Goal: Obtain resource: Download file/media

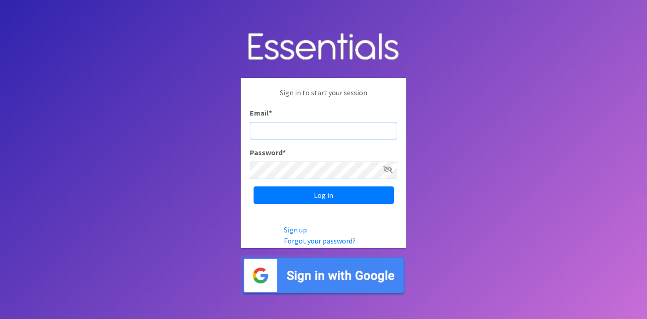
type input "judi@momshelpingmomsfoundation.org"
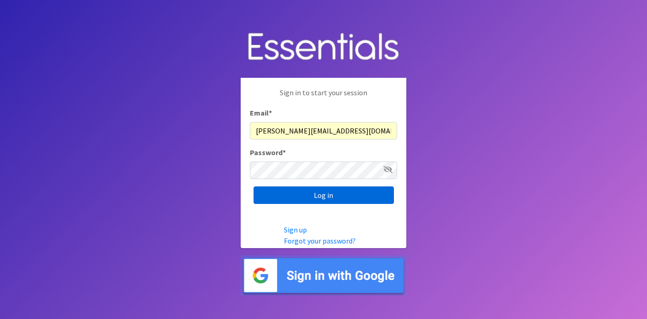
click at [332, 195] on input "Log in" at bounding box center [324, 194] width 140 height 17
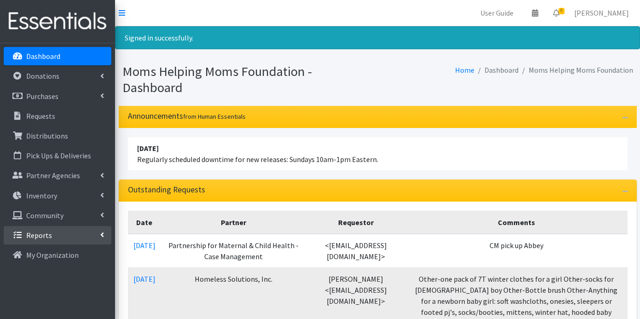
click at [44, 232] on p "Reports" at bounding box center [39, 235] width 26 height 9
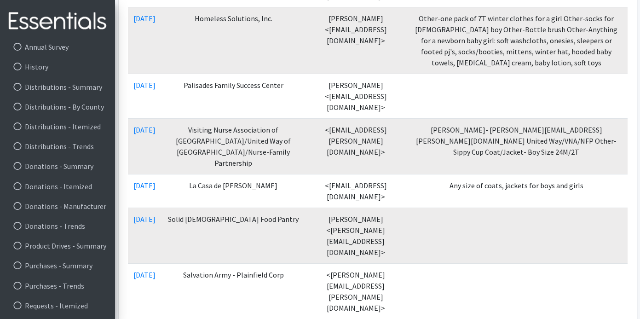
scroll to position [317, 0]
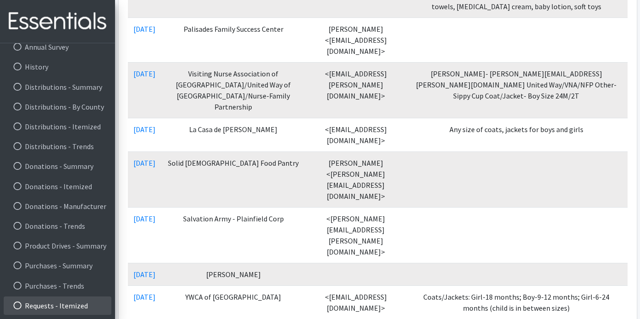
click at [53, 305] on link "Requests - Itemized" at bounding box center [58, 305] width 108 height 18
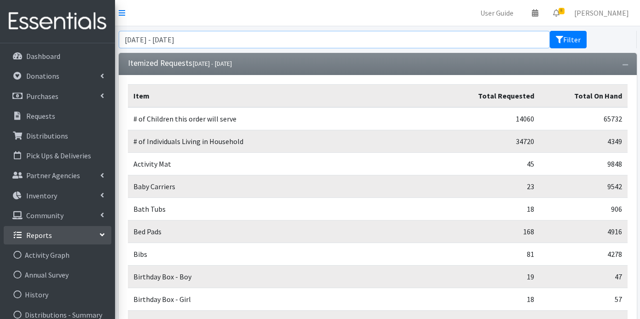
click at [301, 39] on input "August 13, 2025 - November 13, 2025" at bounding box center [335, 39] width 432 height 17
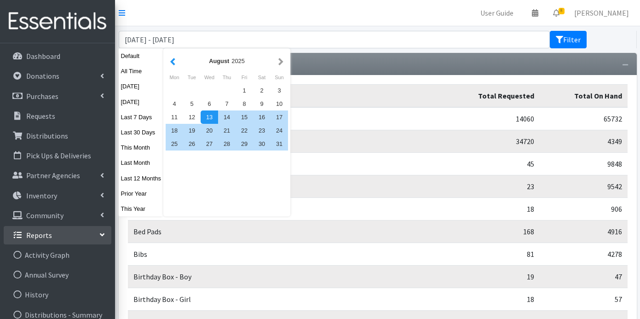
click at [172, 60] on button "button" at bounding box center [173, 61] width 10 height 12
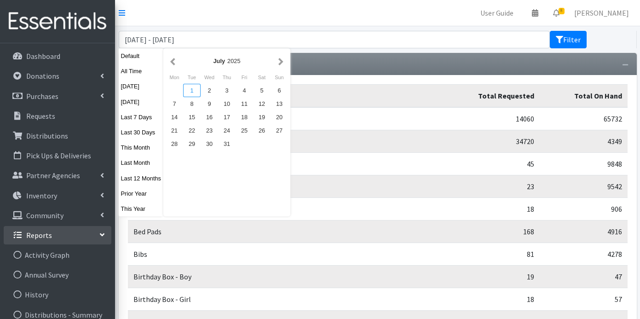
click at [195, 89] on div "1" at bounding box center [191, 90] width 17 height 13
click at [281, 62] on button "button" at bounding box center [281, 61] width 10 height 12
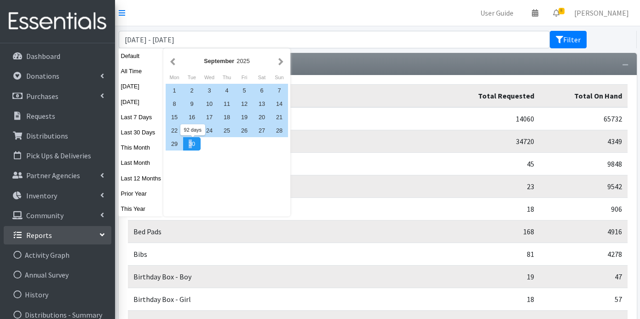
click at [191, 143] on div "30" at bounding box center [191, 143] width 17 height 13
type input "[DATE] - [DATE]"
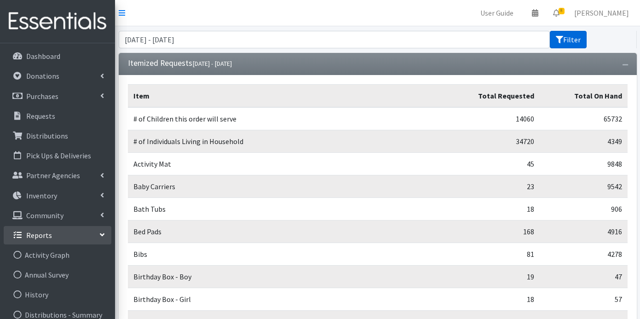
click at [575, 39] on button "Filter" at bounding box center [568, 39] width 37 height 17
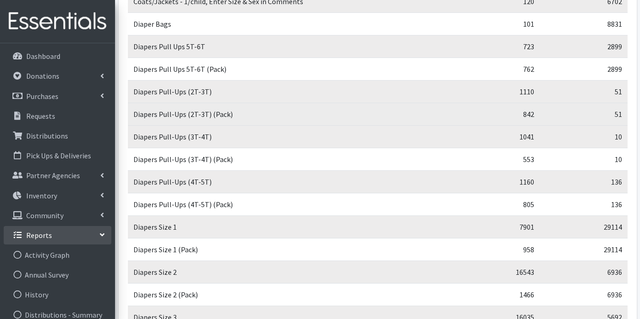
scroll to position [1277, 0]
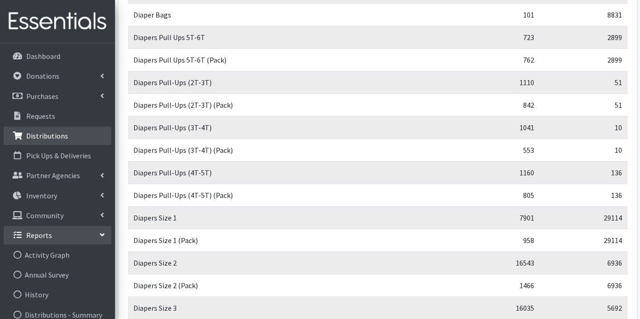
click at [62, 136] on p "Distributions" at bounding box center [47, 135] width 42 height 9
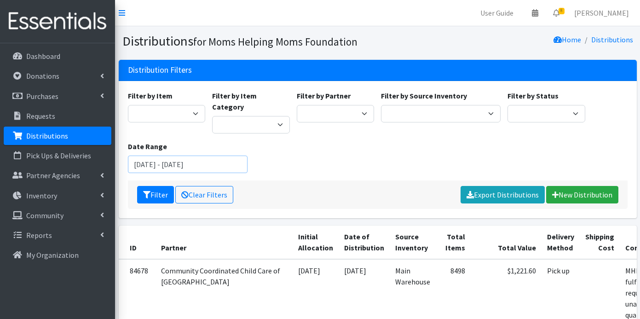
click at [200, 156] on input "August 13, 2025 - November 13, 2025" at bounding box center [188, 164] width 120 height 17
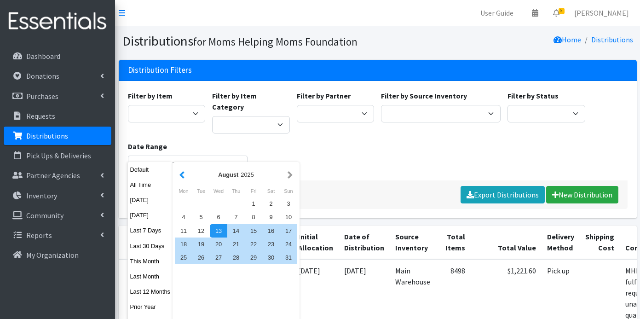
click at [180, 173] on button "button" at bounding box center [182, 175] width 10 height 12
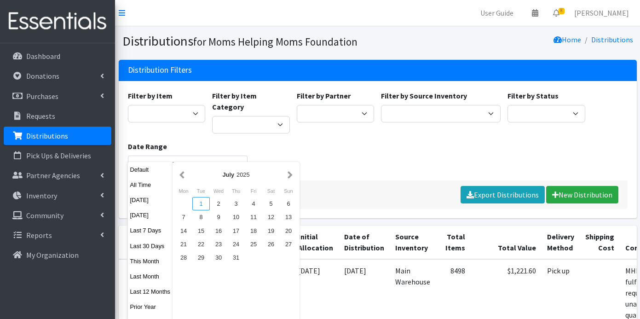
click at [204, 201] on div "1" at bounding box center [200, 203] width 17 height 13
click at [290, 176] on button "button" at bounding box center [290, 175] width 10 height 12
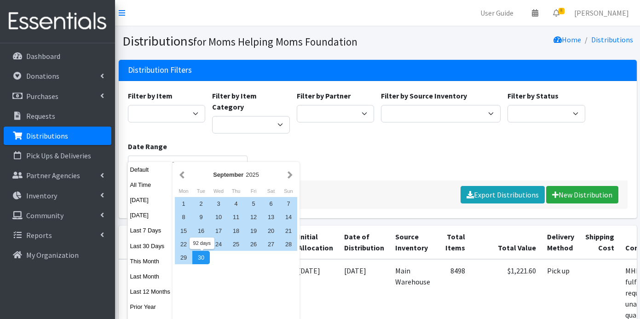
click at [204, 255] on div "30" at bounding box center [200, 257] width 17 height 13
type input "[DATE] - [DATE]"
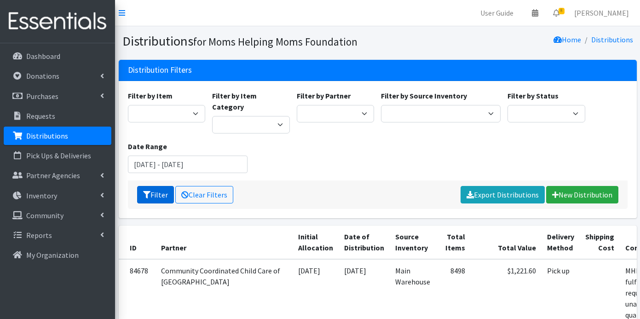
click at [159, 186] on button "Filter" at bounding box center [155, 194] width 37 height 17
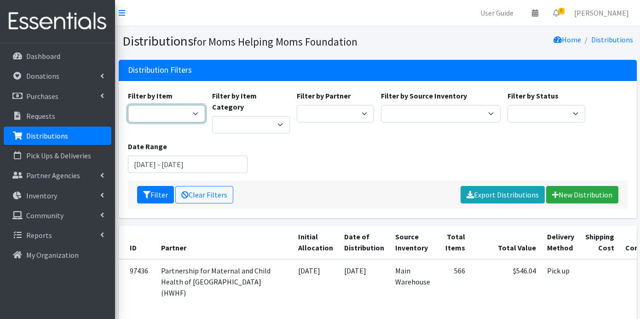
click at [179, 114] on select "Activity Mat Adult Briefs (Large/X-Large) Adult Briefs (Medium/Large) Adult Bri…" at bounding box center [167, 113] width 78 height 17
select select "1973"
click at [128, 105] on select "Activity Mat Adult Briefs (Large/X-Large) Adult Briefs (Medium/Large) Adult Bri…" at bounding box center [167, 113] width 78 height 17
click at [156, 186] on button "Filter" at bounding box center [155, 194] width 37 height 17
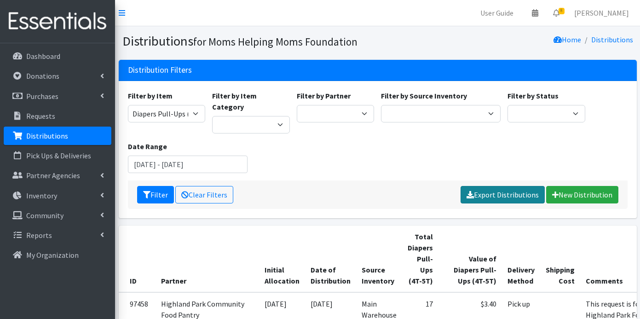
click at [506, 186] on link "Export Distributions" at bounding box center [503, 194] width 84 height 17
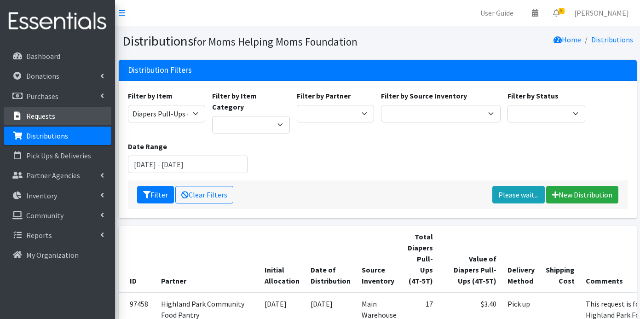
click at [44, 114] on p "Requests" at bounding box center [40, 115] width 29 height 9
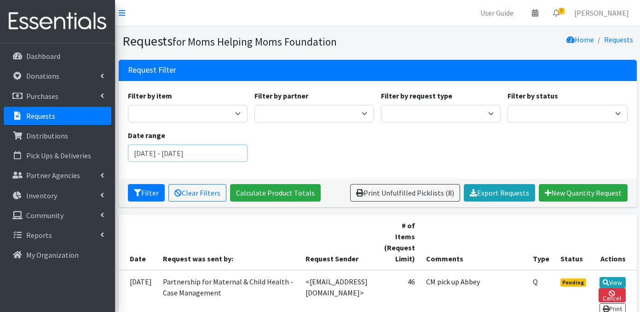
click at [176, 156] on input "[DATE] - [DATE]" at bounding box center [188, 153] width 120 height 17
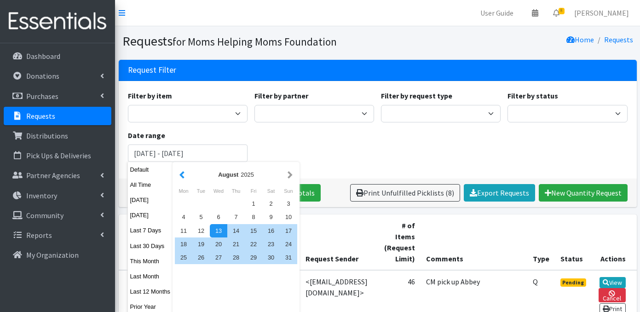
click at [183, 174] on button "button" at bounding box center [182, 175] width 10 height 12
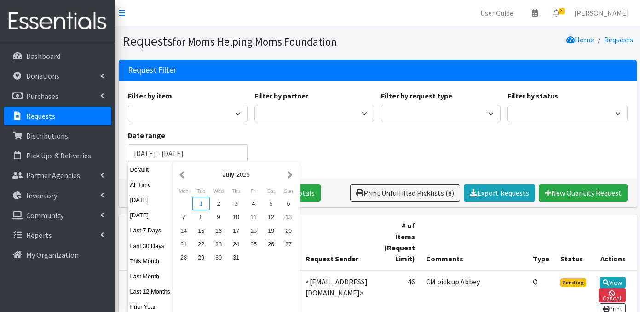
click at [200, 202] on div "1" at bounding box center [200, 203] width 17 height 13
click at [292, 174] on button "button" at bounding box center [290, 175] width 10 height 12
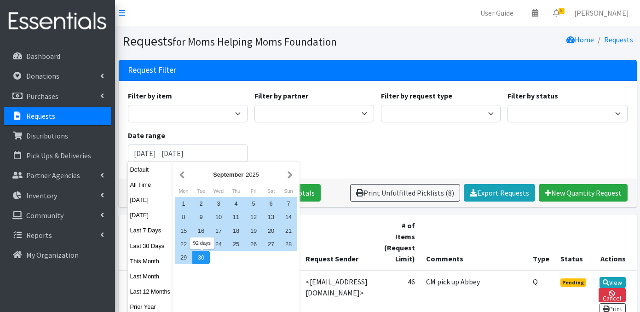
click at [206, 256] on div "30" at bounding box center [200, 257] width 17 height 13
type input "[DATE] - [DATE]"
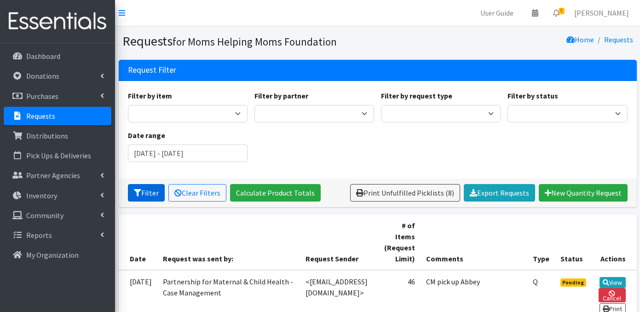
click at [151, 195] on button "Filter" at bounding box center [146, 192] width 37 height 17
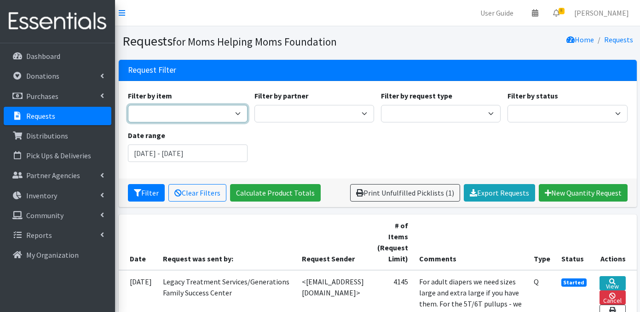
click at [212, 113] on select "Activity Mat Adult Briefs (Large/X-Large) Adult Briefs (Medium/Large) Adult Bri…" at bounding box center [188, 113] width 120 height 17
select select "1973"
click at [128, 105] on select "Activity Mat Adult Briefs (Large/X-Large) Adult Briefs (Medium/Large) Adult Bri…" at bounding box center [188, 113] width 120 height 17
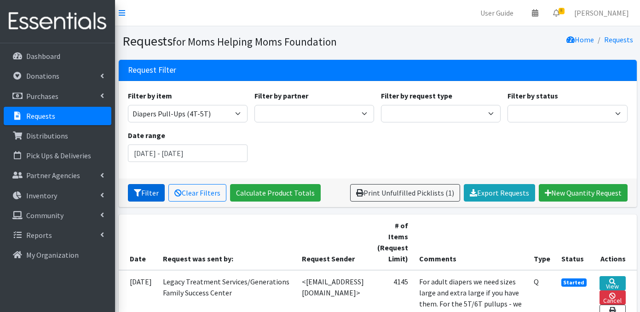
click at [151, 193] on button "Filter" at bounding box center [146, 192] width 37 height 17
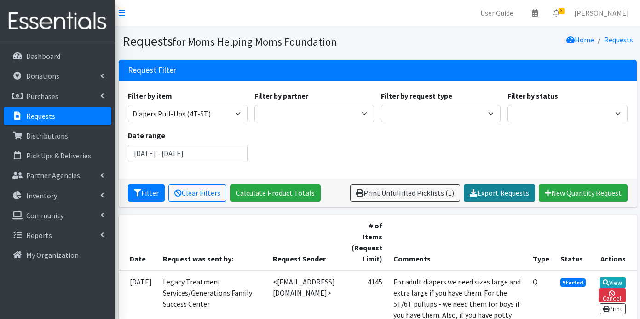
click at [510, 191] on link "Export Requests" at bounding box center [499, 192] width 71 height 17
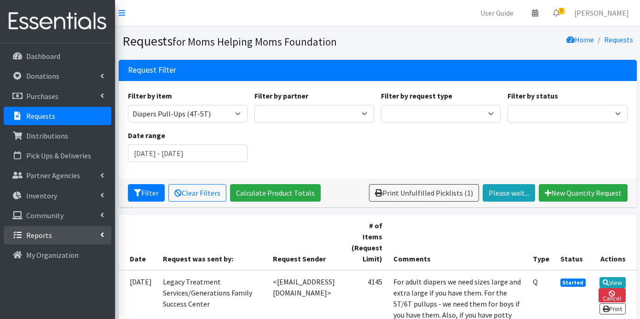
click at [46, 234] on p "Reports" at bounding box center [39, 235] width 26 height 9
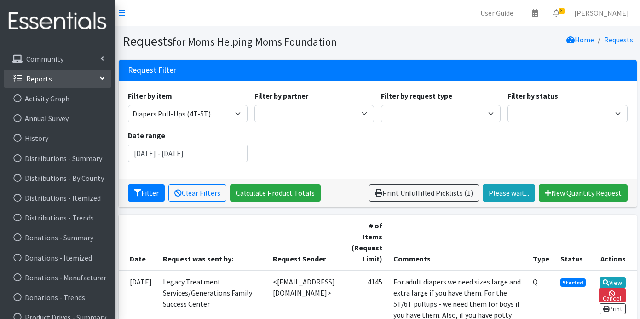
scroll to position [228, 0]
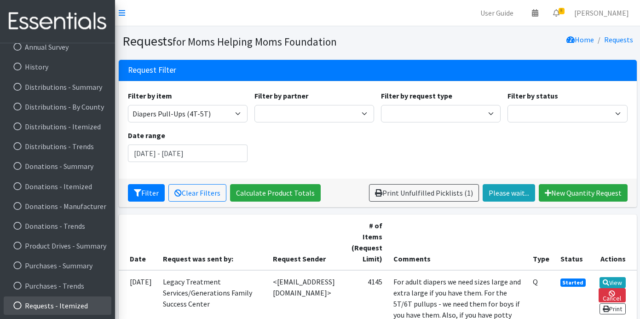
click at [53, 304] on link "Requests - Itemized" at bounding box center [58, 305] width 108 height 18
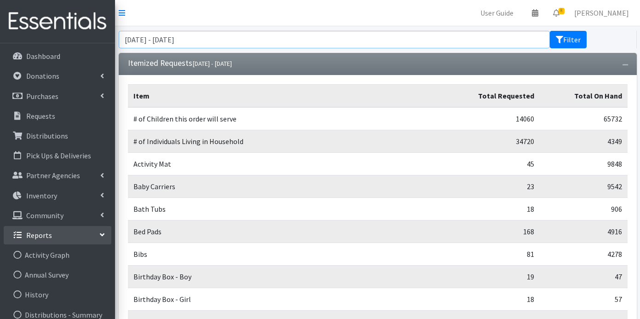
click at [259, 38] on input "August 13, 2025 - November 13, 2025" at bounding box center [335, 39] width 432 height 17
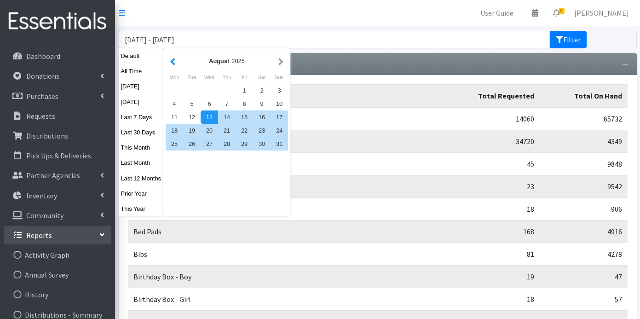
click at [172, 60] on button "button" at bounding box center [173, 61] width 10 height 12
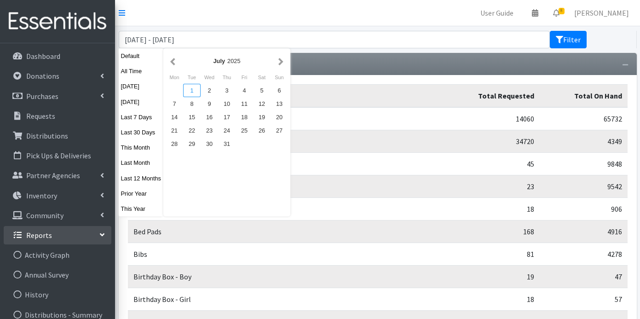
click at [192, 90] on div "1" at bounding box center [191, 90] width 17 height 13
click at [191, 87] on div "1" at bounding box center [191, 90] width 17 height 13
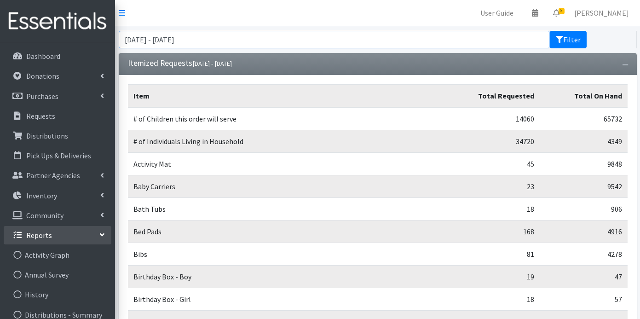
click at [190, 41] on input "July 1, 2025 - July 1, 2025" at bounding box center [335, 39] width 432 height 17
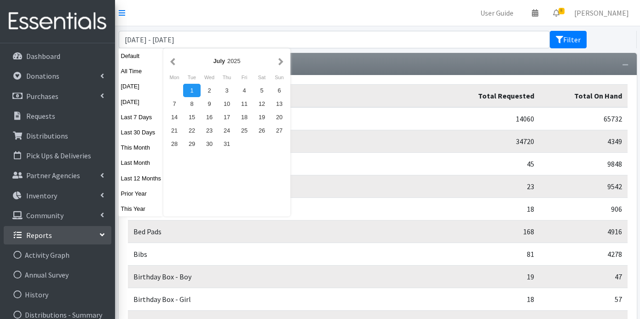
click at [193, 91] on div "1" at bounding box center [191, 90] width 17 height 13
click at [150, 40] on input "July 1, 2025 - July 1, 2025" at bounding box center [335, 39] width 432 height 17
click at [195, 91] on div "1" at bounding box center [191, 90] width 17 height 13
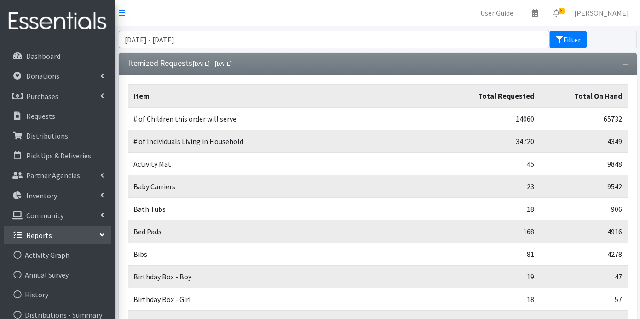
click at [189, 39] on input "July 1, 2025 - July 1, 2025" at bounding box center [335, 39] width 432 height 17
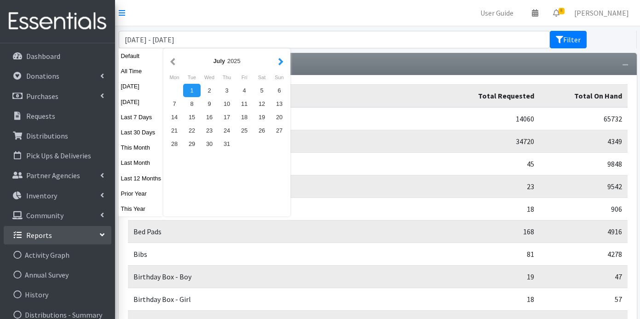
click at [282, 62] on button "button" at bounding box center [281, 61] width 10 height 12
click at [176, 62] on button "button" at bounding box center [173, 61] width 10 height 12
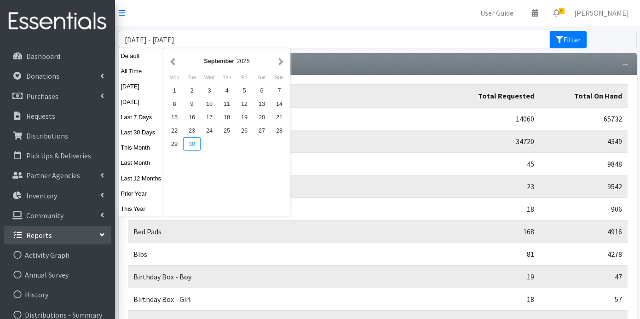
click at [193, 142] on div "30" at bounding box center [191, 143] width 17 height 13
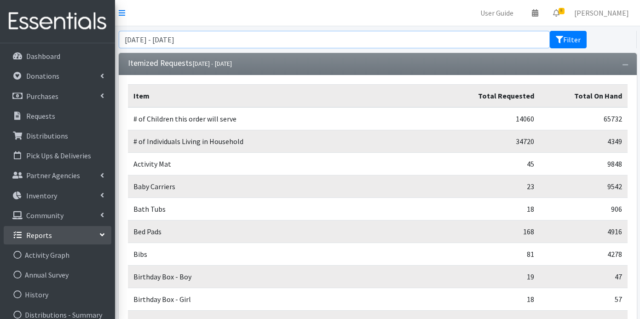
click at [145, 40] on input "September 30, 2025 - September 30, 2025" at bounding box center [335, 39] width 432 height 17
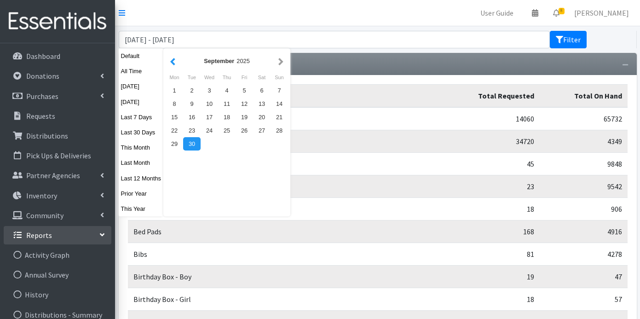
click at [176, 62] on button "button" at bounding box center [173, 61] width 10 height 12
click at [196, 90] on div "1" at bounding box center [191, 90] width 17 height 13
click at [282, 62] on button "button" at bounding box center [281, 61] width 10 height 12
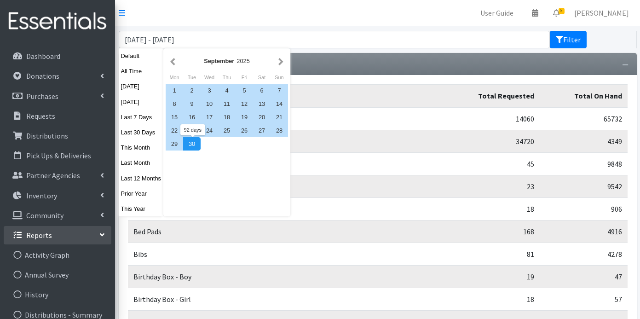
click at [194, 148] on div "30" at bounding box center [191, 143] width 17 height 13
type input "[DATE] - [DATE]"
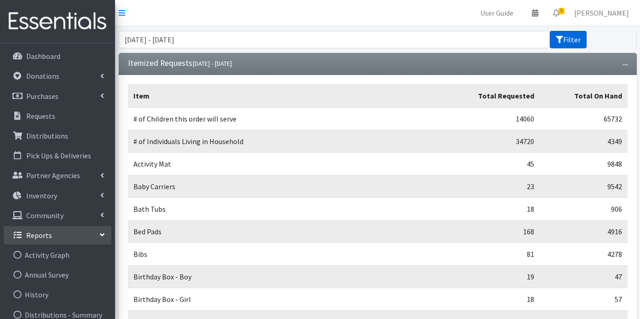
click at [561, 41] on icon "submit" at bounding box center [559, 39] width 7 height 7
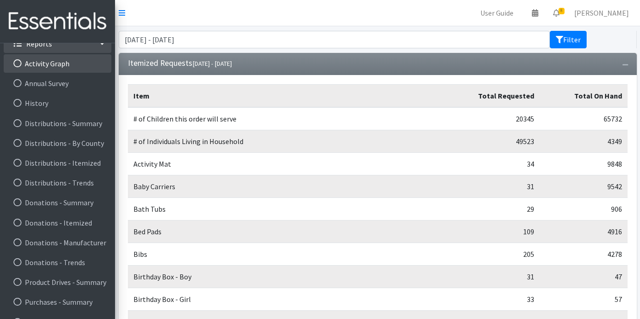
scroll to position [228, 0]
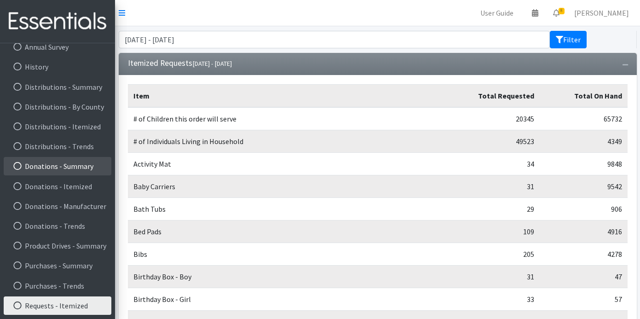
click at [55, 164] on link "Donations - Summary" at bounding box center [58, 166] width 108 height 18
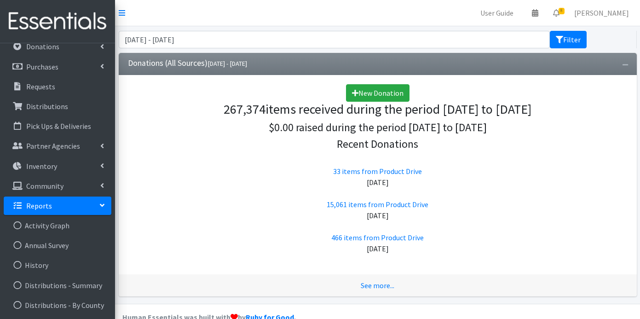
scroll to position [175, 0]
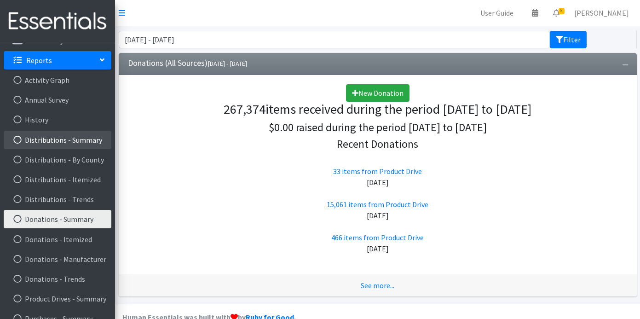
click at [83, 139] on link "Distributions - Summary" at bounding box center [58, 140] width 108 height 18
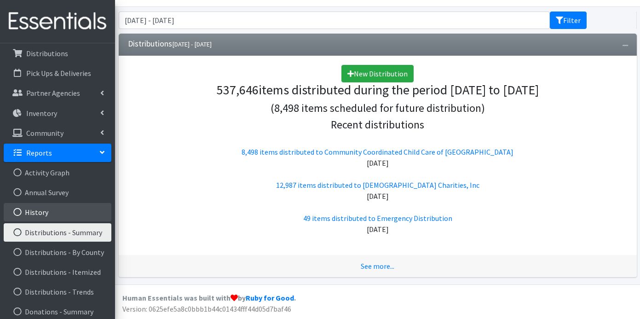
scroll to position [151, 0]
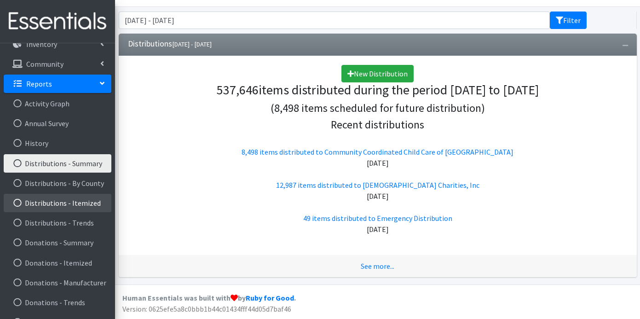
click at [47, 202] on link "Distributions - Itemized" at bounding box center [58, 203] width 108 height 18
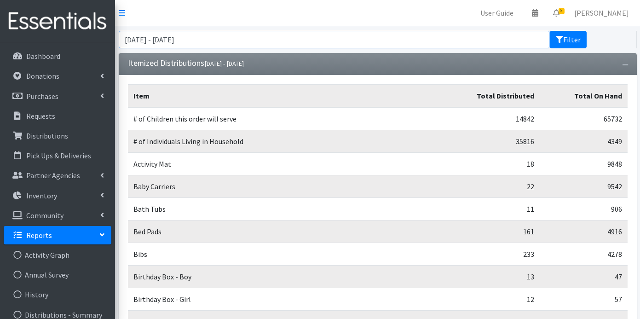
click at [152, 39] on input "[DATE] - [DATE]" at bounding box center [335, 39] width 432 height 17
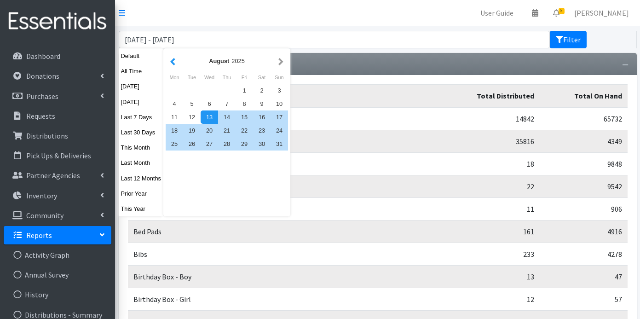
click at [173, 62] on button "button" at bounding box center [173, 61] width 10 height 12
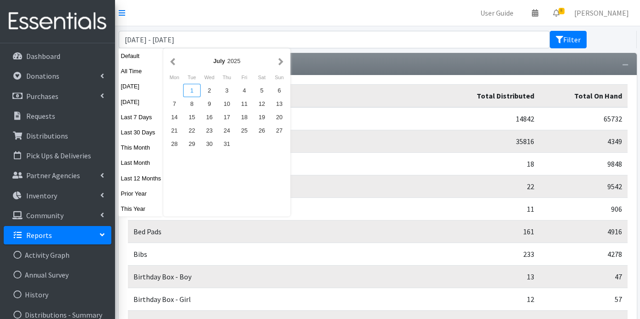
click at [190, 88] on div "1" at bounding box center [191, 90] width 17 height 13
click at [282, 62] on button "button" at bounding box center [281, 61] width 10 height 12
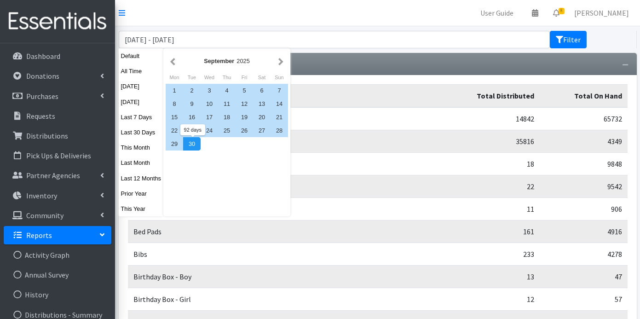
click at [198, 144] on div "30" at bounding box center [191, 143] width 17 height 13
type input "[DATE] - [DATE]"
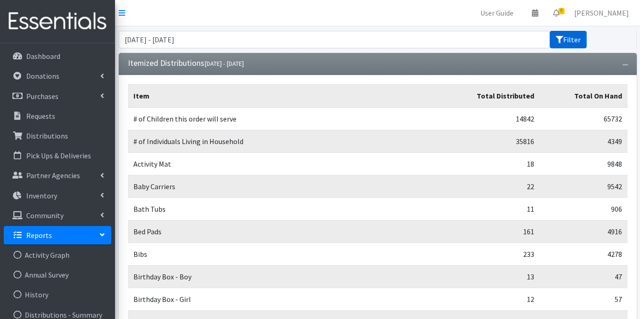
click at [565, 41] on button "Filter" at bounding box center [568, 39] width 37 height 17
